Goal: Task Accomplishment & Management: Manage account settings

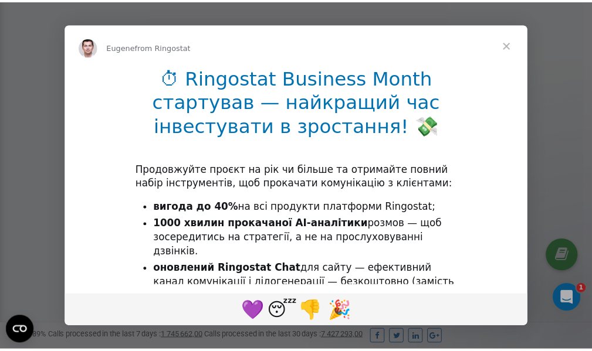
scroll to position [353, 0]
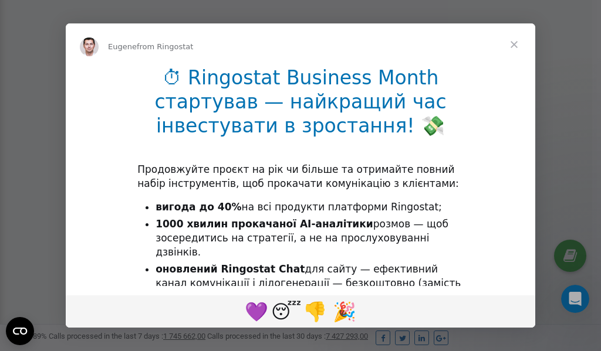
click at [517, 45] on span "Close" at bounding box center [514, 44] width 42 height 42
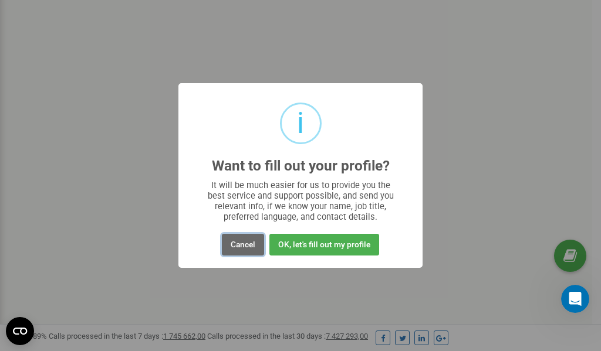
click at [238, 248] on button "Cancel" at bounding box center [243, 245] width 42 height 22
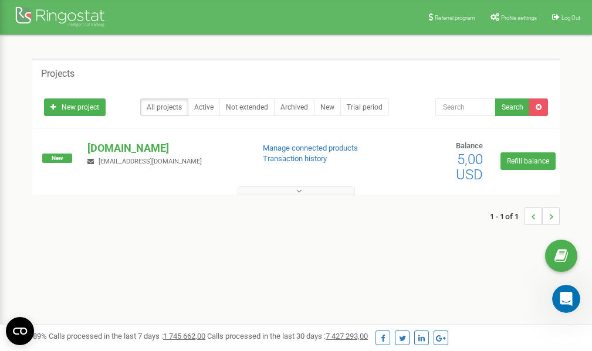
scroll to position [0, 0]
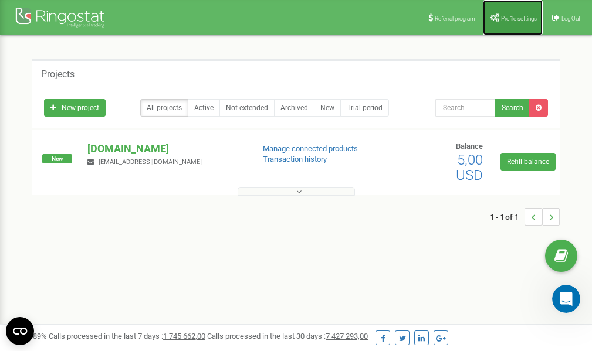
click at [514, 17] on span "Profile settings" at bounding box center [519, 18] width 36 height 6
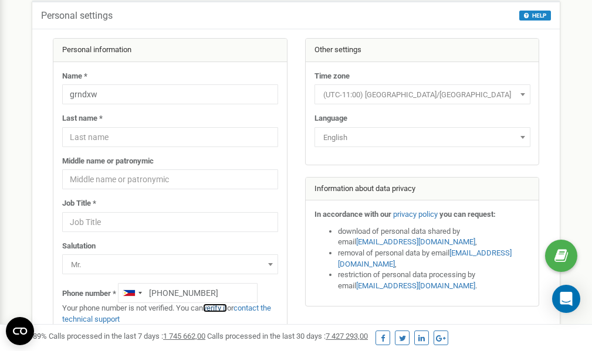
click at [222, 308] on link "verify it" at bounding box center [215, 308] width 24 height 9
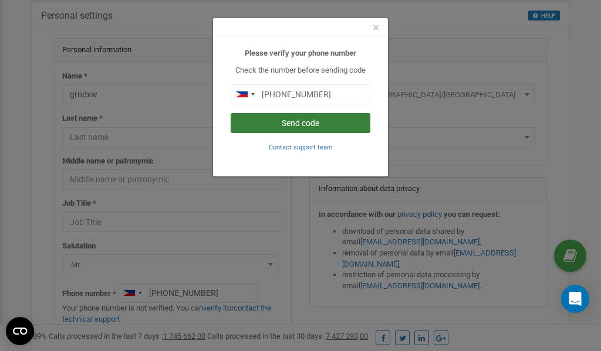
click at [314, 121] on button "Send code" at bounding box center [301, 123] width 140 height 20
